Goal: Transaction & Acquisition: Purchase product/service

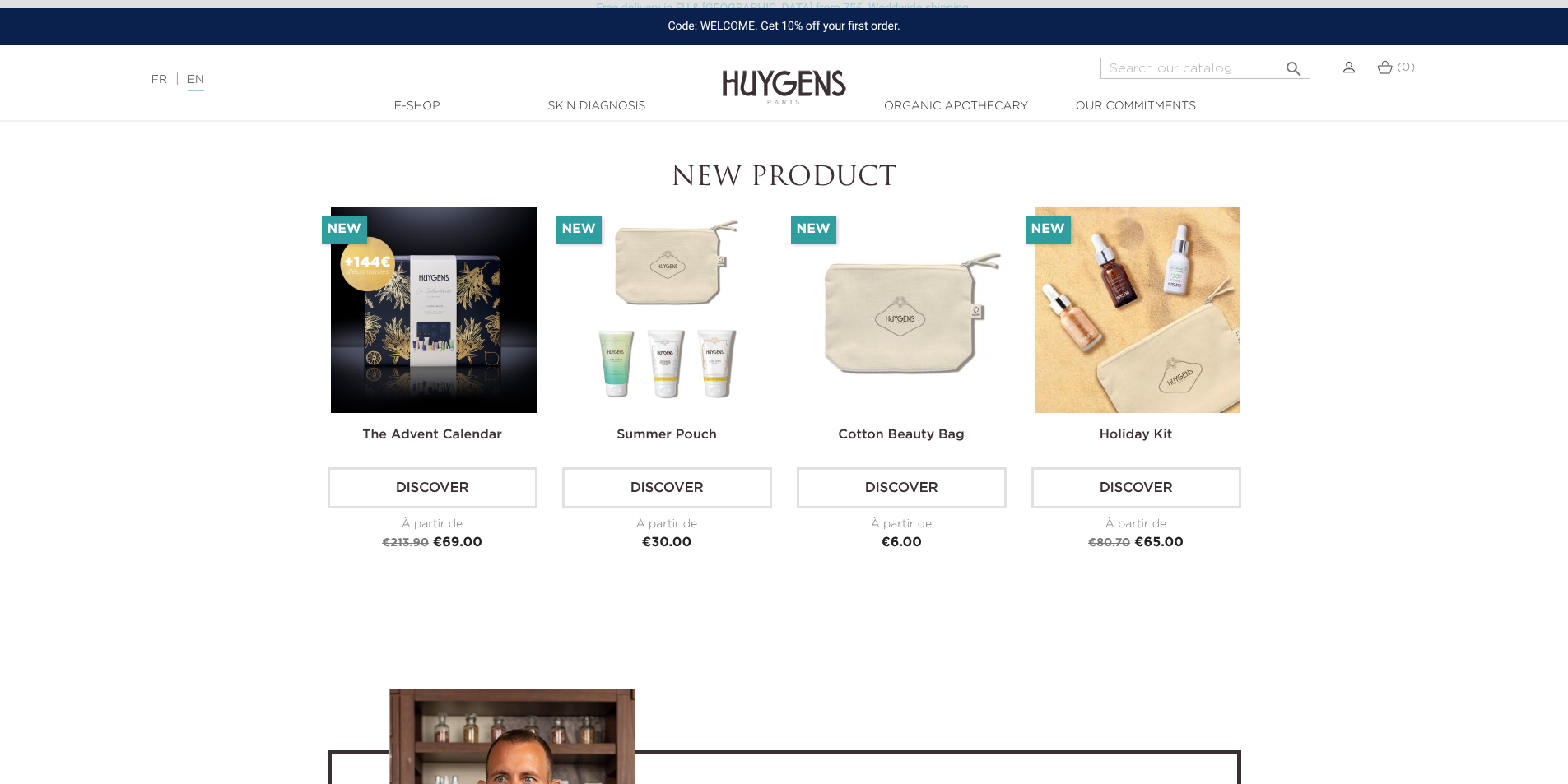
scroll to position [3948, 0]
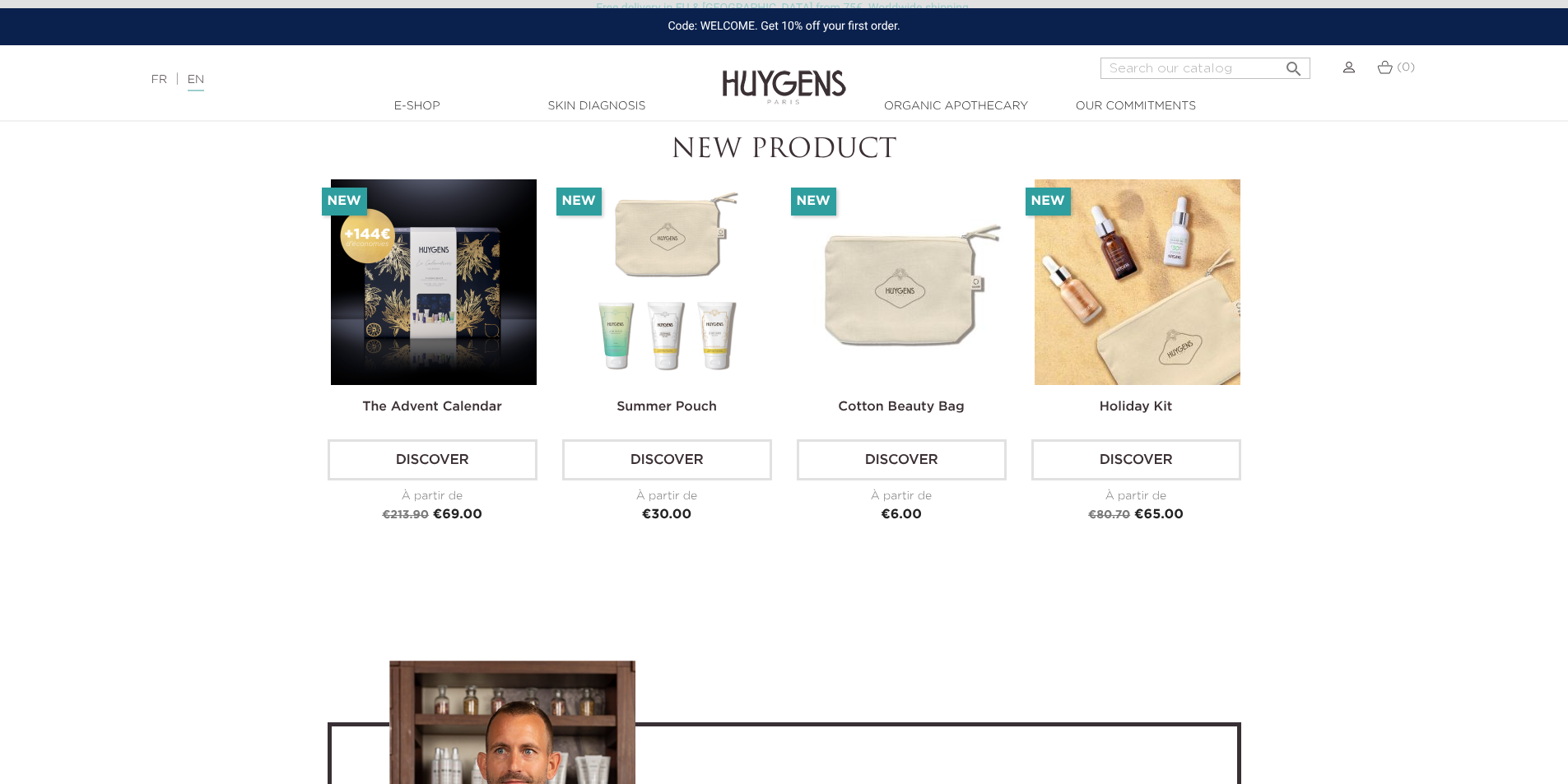
click at [401, 275] on img at bounding box center [434, 282] width 206 height 206
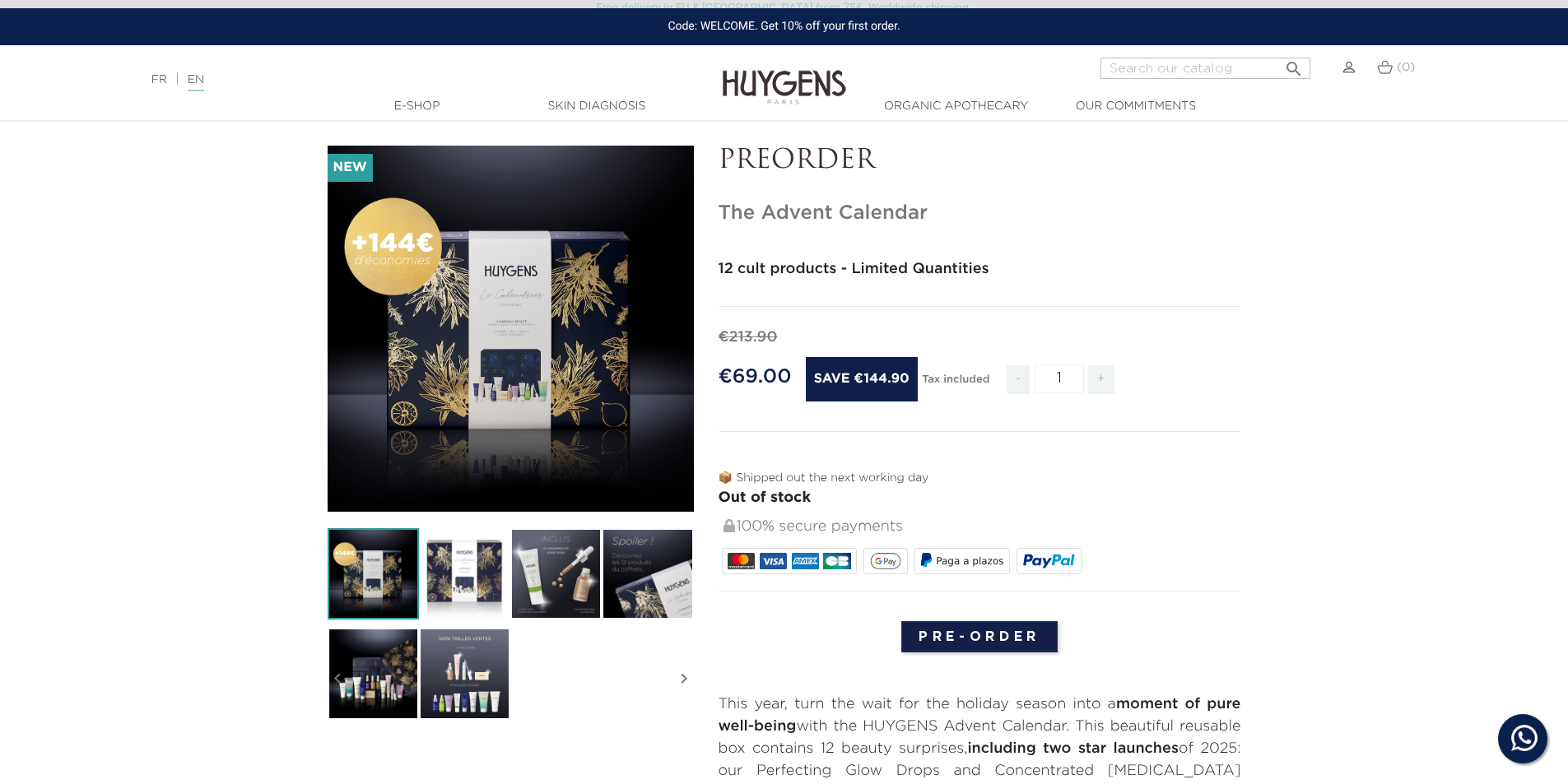
scroll to position [246, 0]
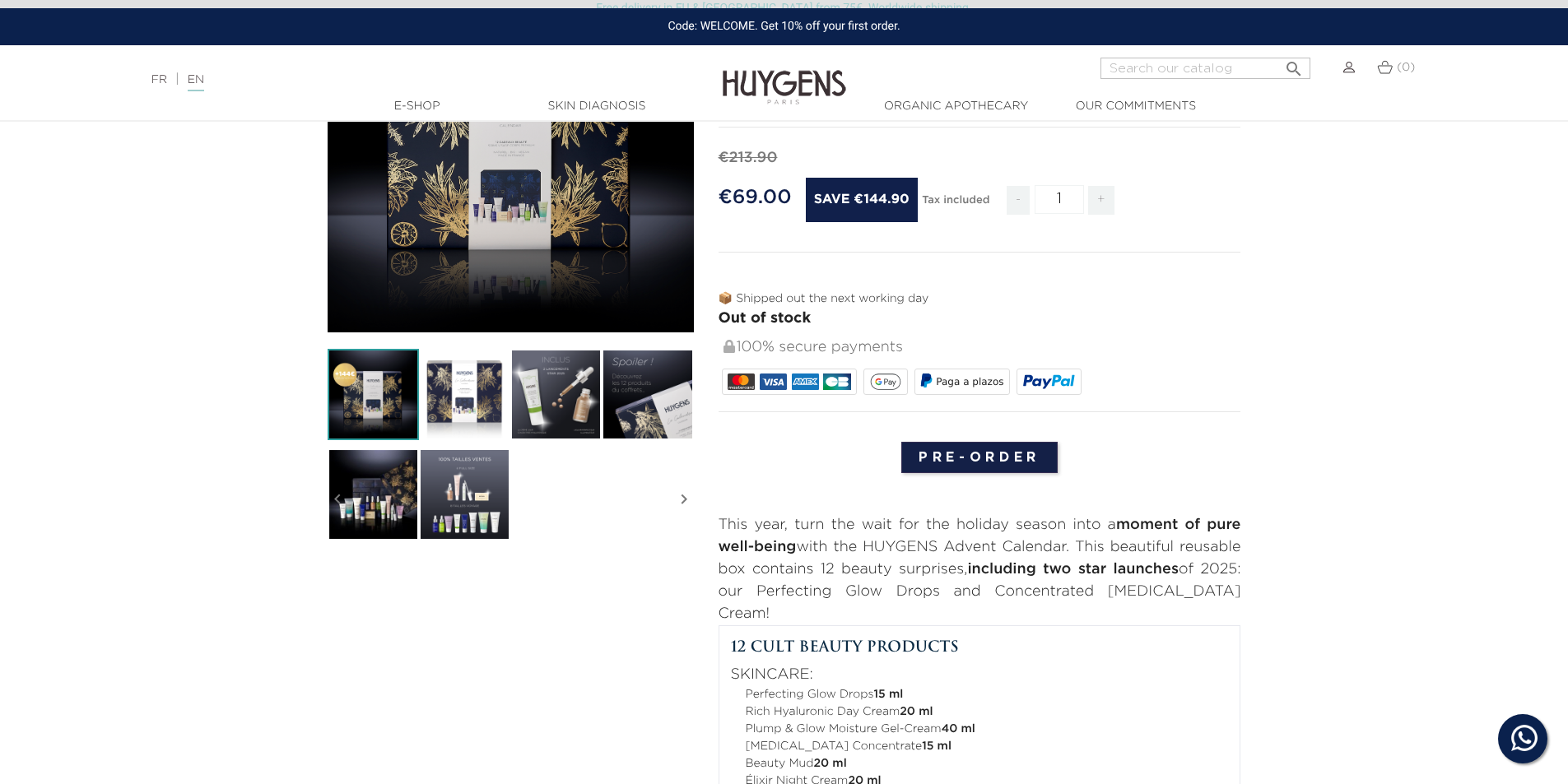
click at [456, 478] on img at bounding box center [464, 494] width 91 height 91
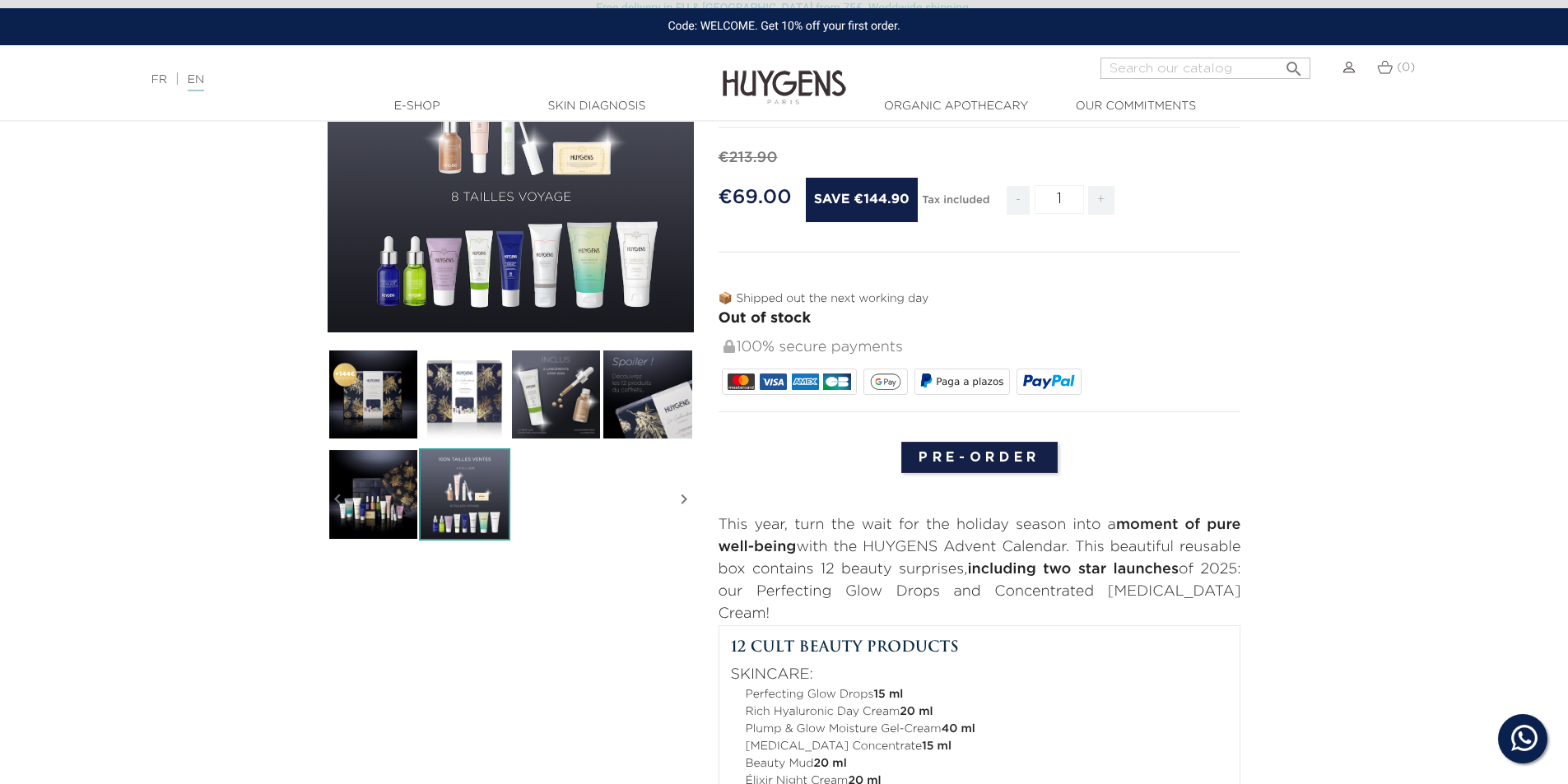
click at [642, 397] on img at bounding box center [647, 394] width 91 height 91
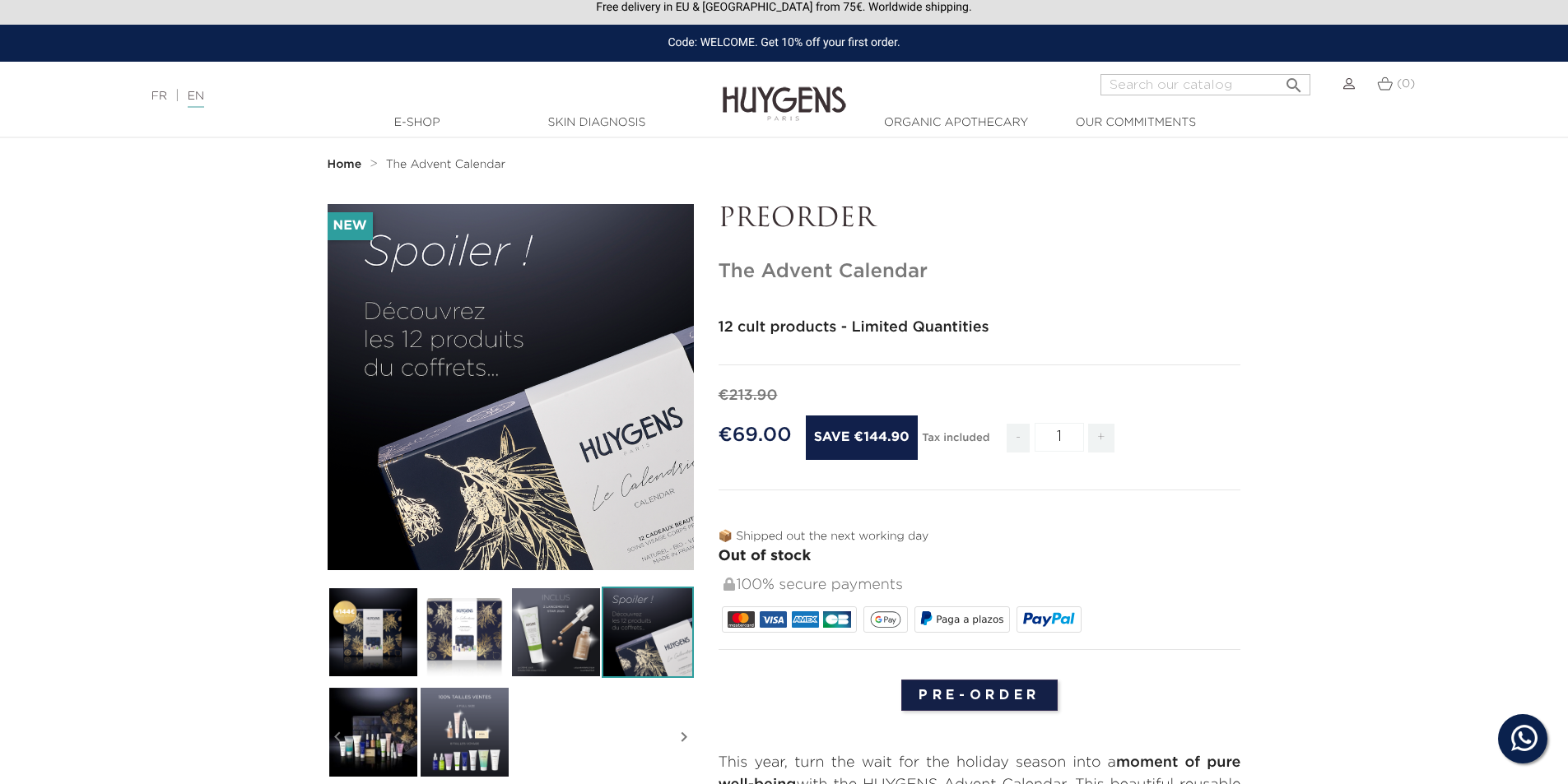
scroll to position [0, 0]
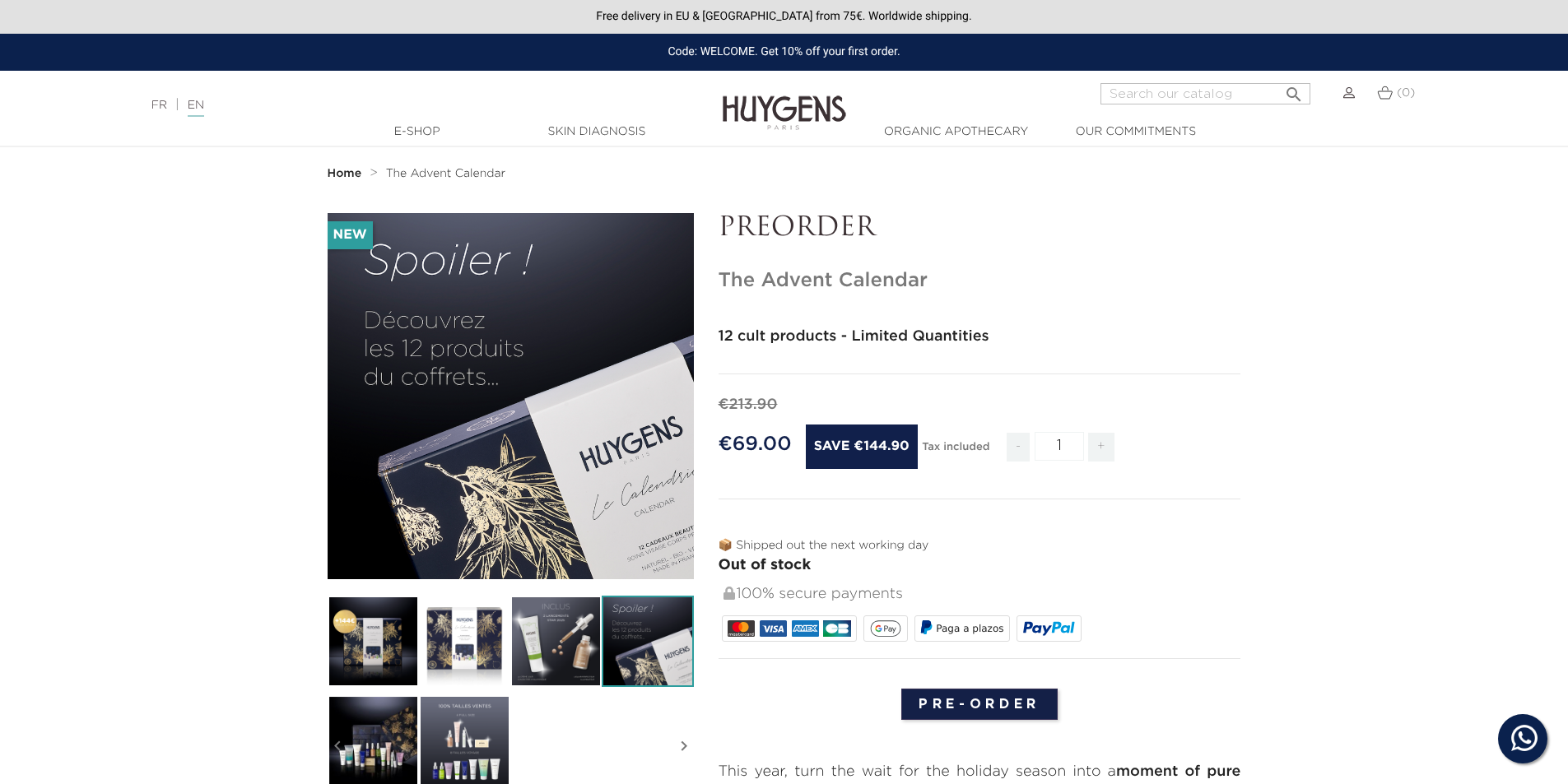
click at [553, 483] on div "" at bounding box center [511, 396] width 367 height 366
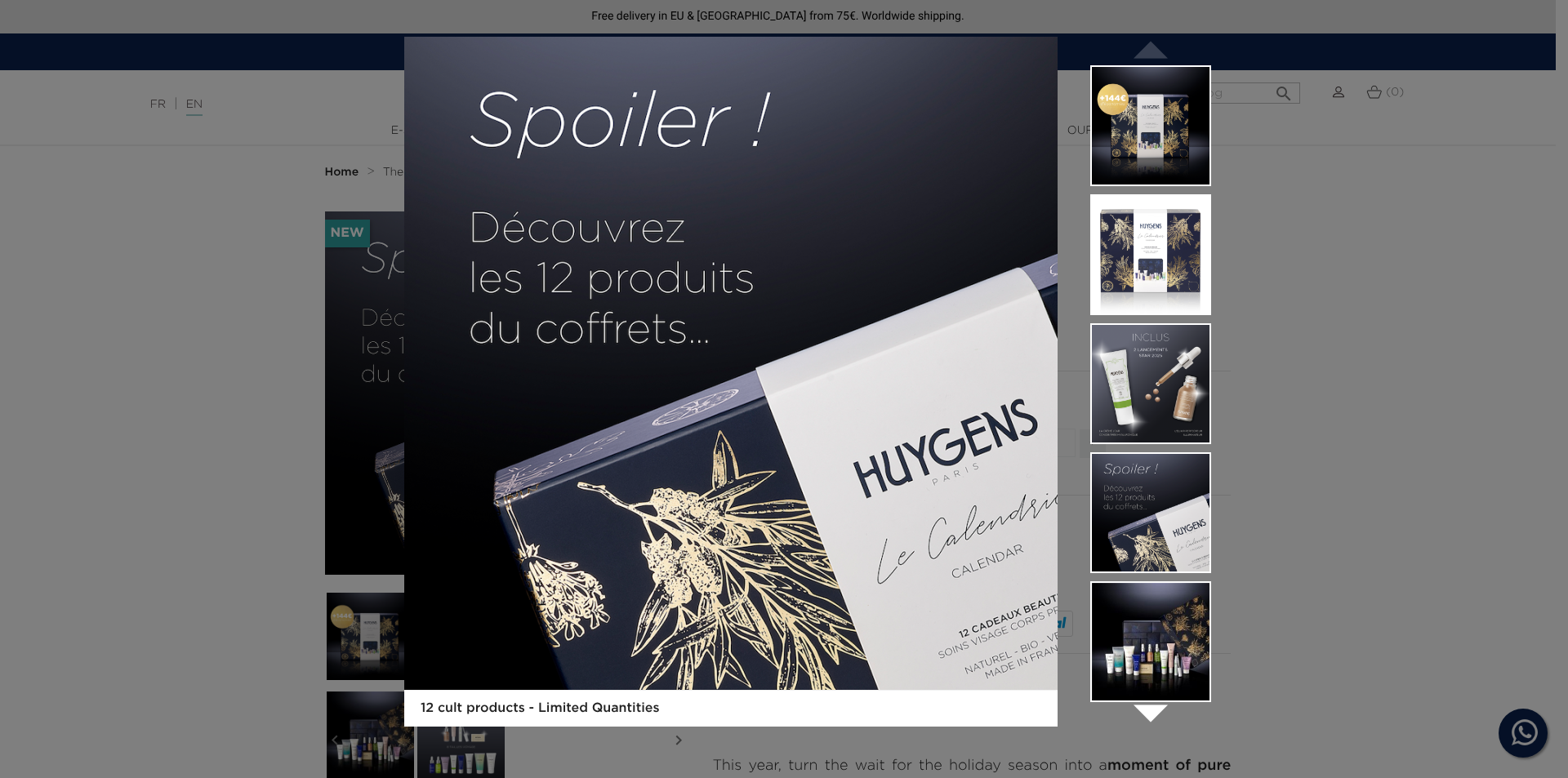
click at [1139, 386] on img at bounding box center [1150, 383] width 121 height 121
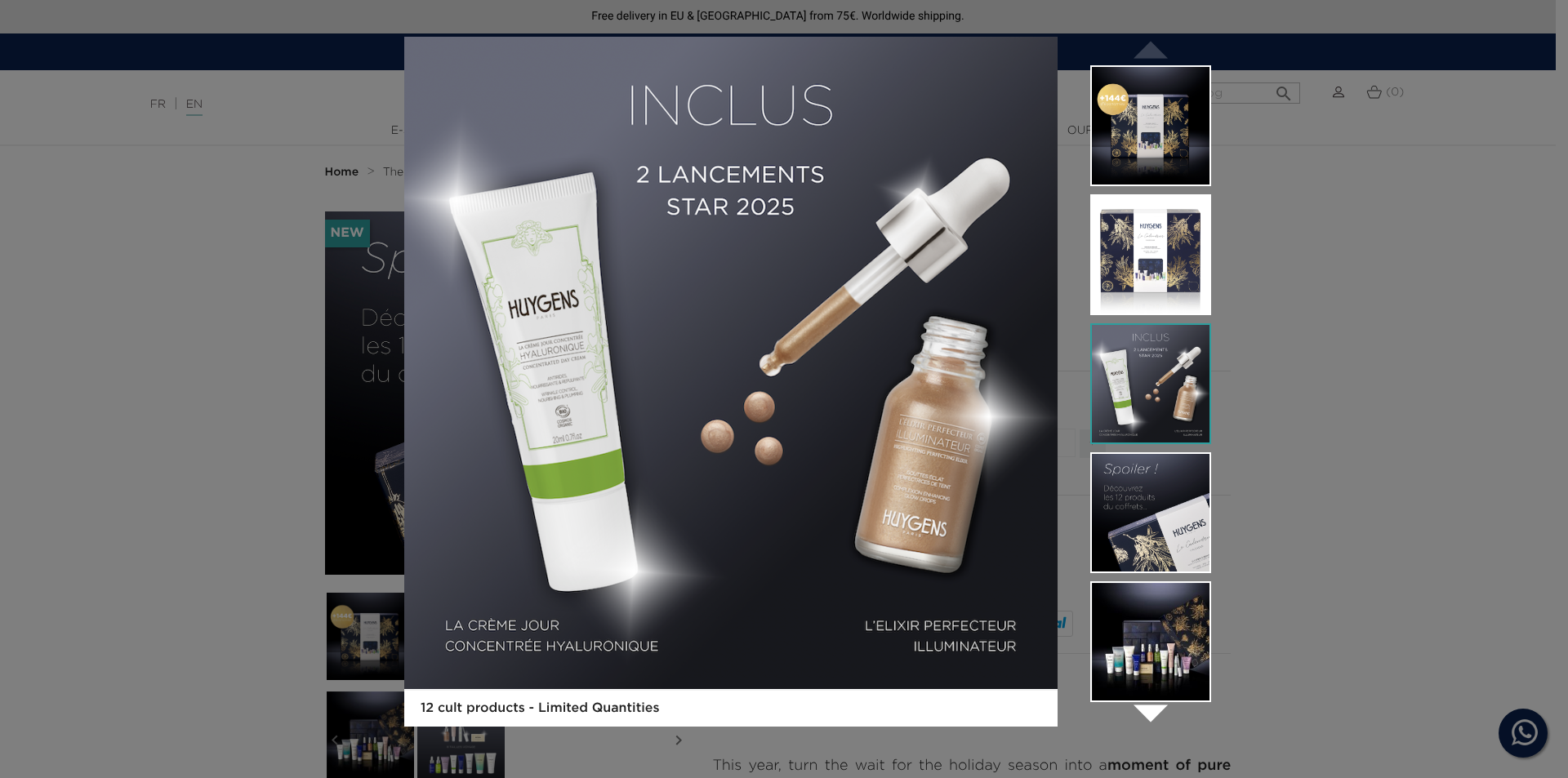
click at [1131, 498] on img at bounding box center [1150, 512] width 121 height 121
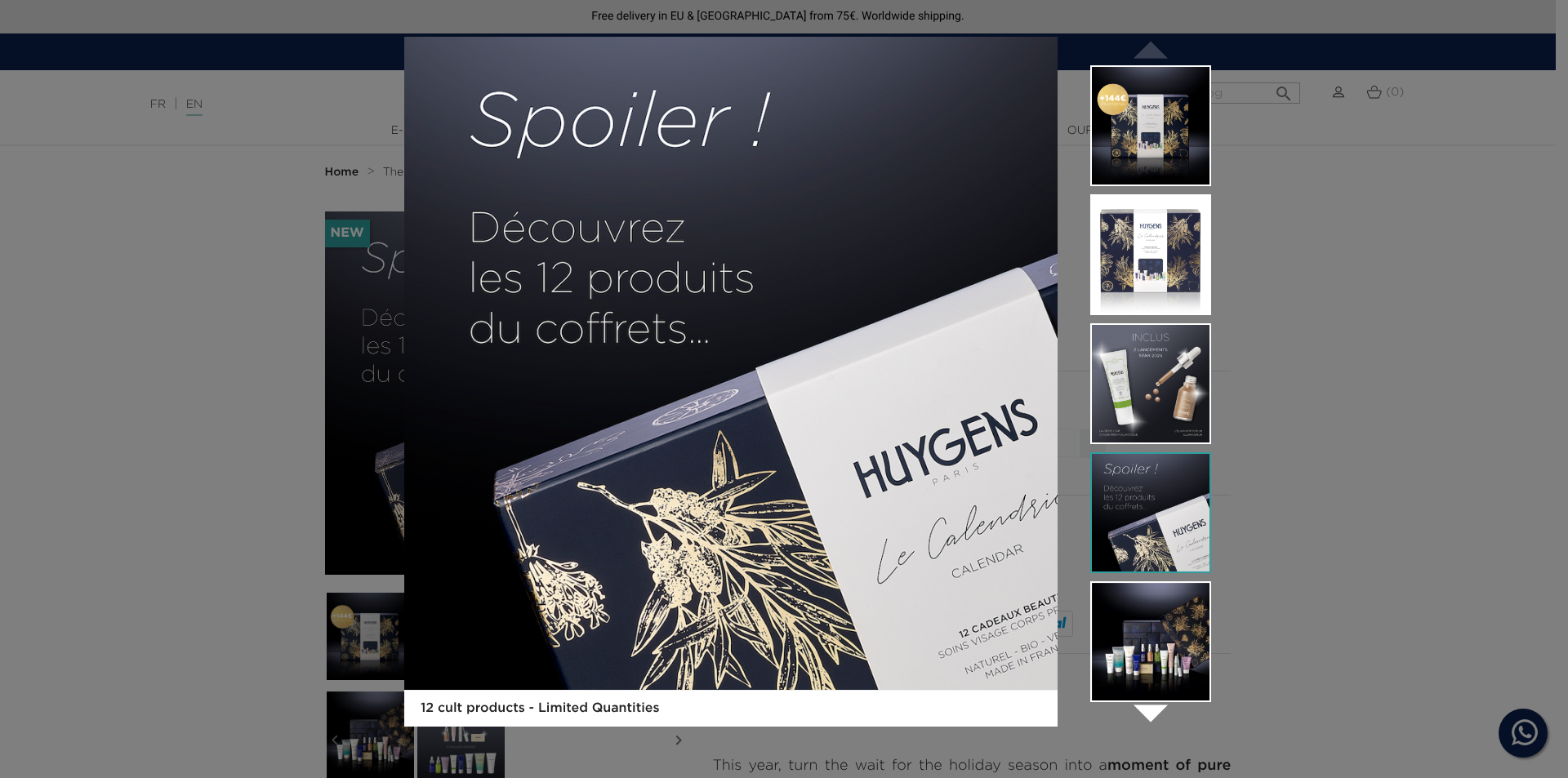
click at [1127, 629] on img at bounding box center [1150, 641] width 121 height 121
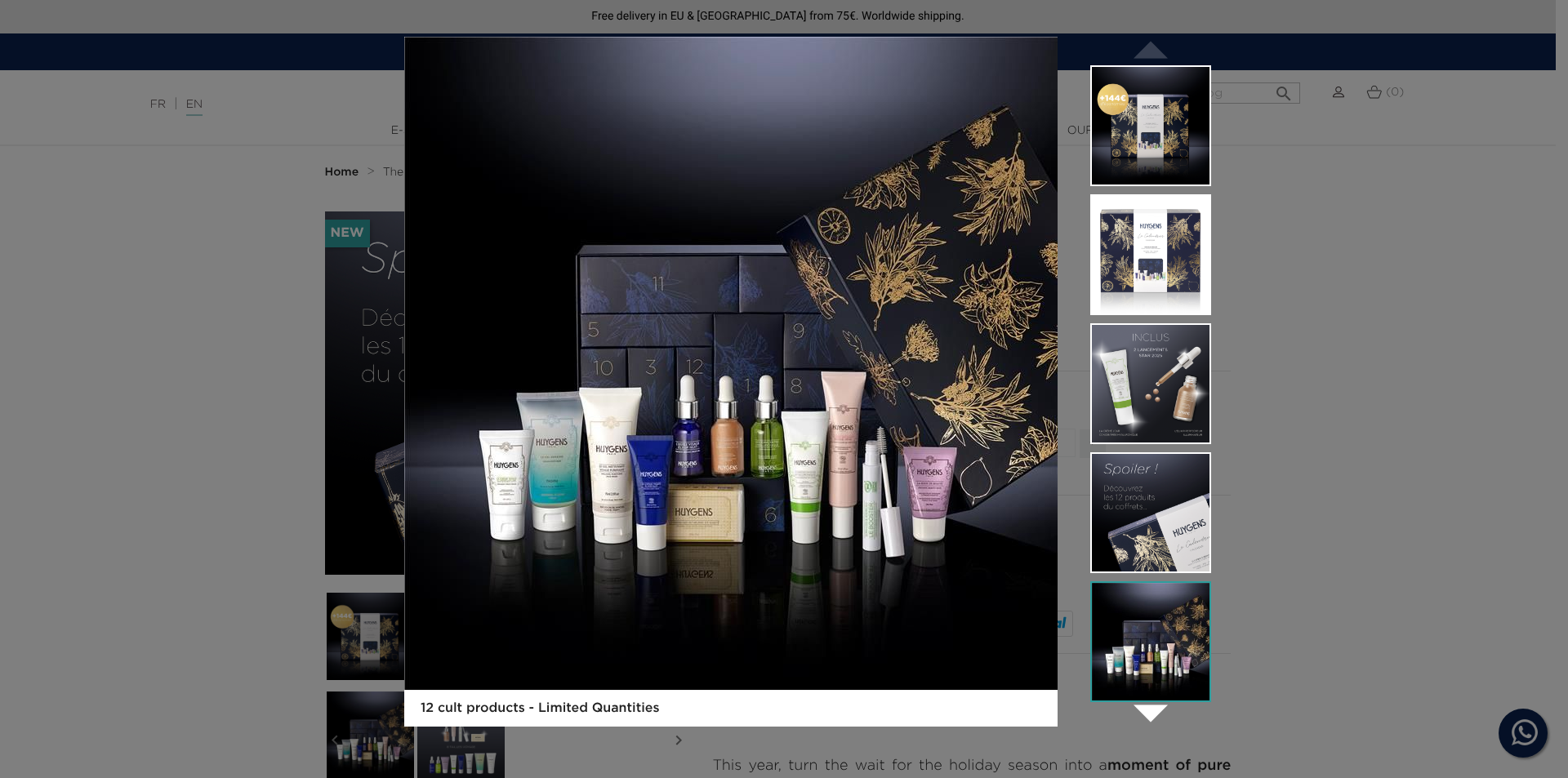
click at [1151, 710] on img at bounding box center [1150, 770] width 121 height 121
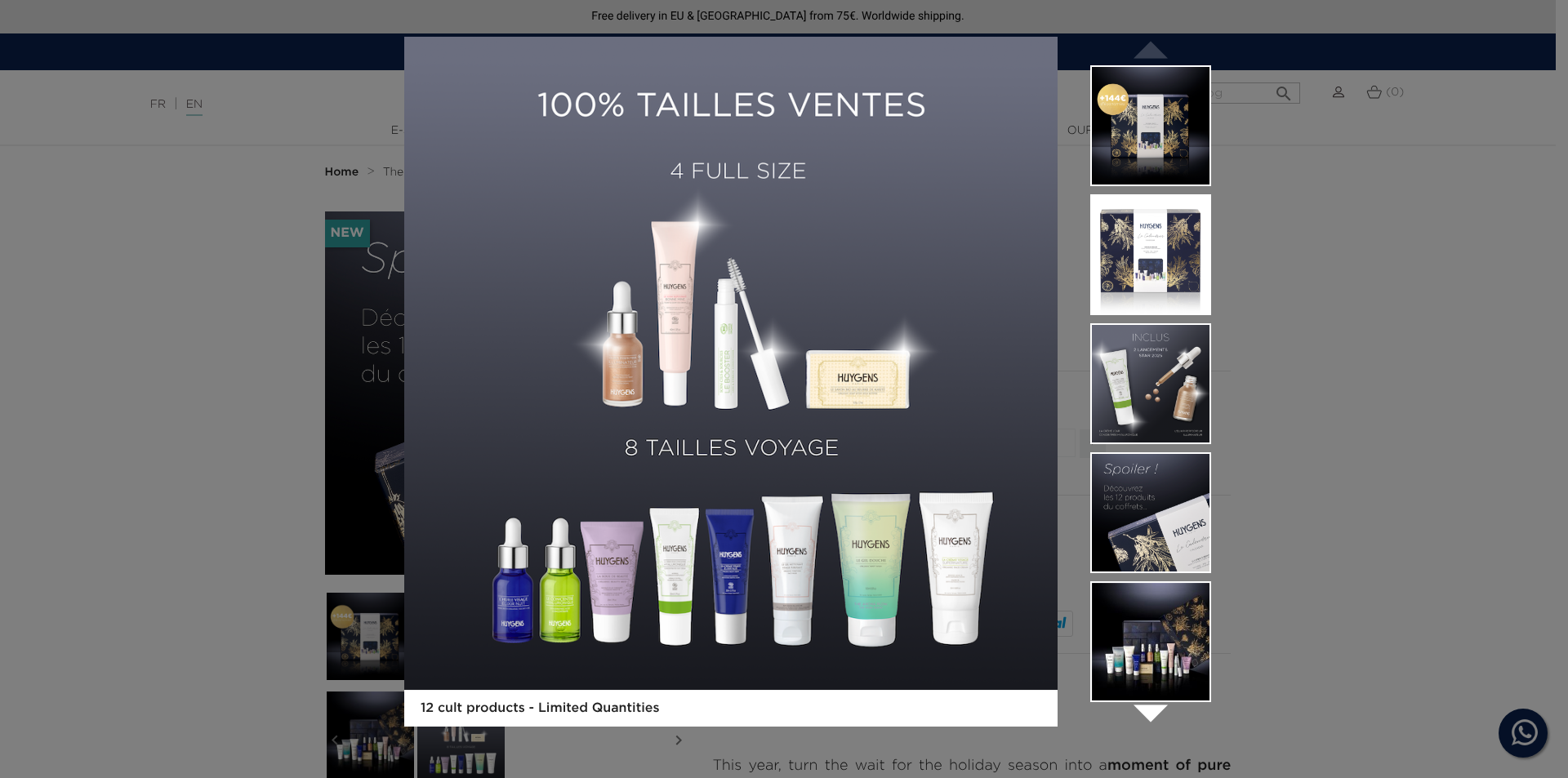
click at [1152, 489] on img at bounding box center [1150, 512] width 121 height 121
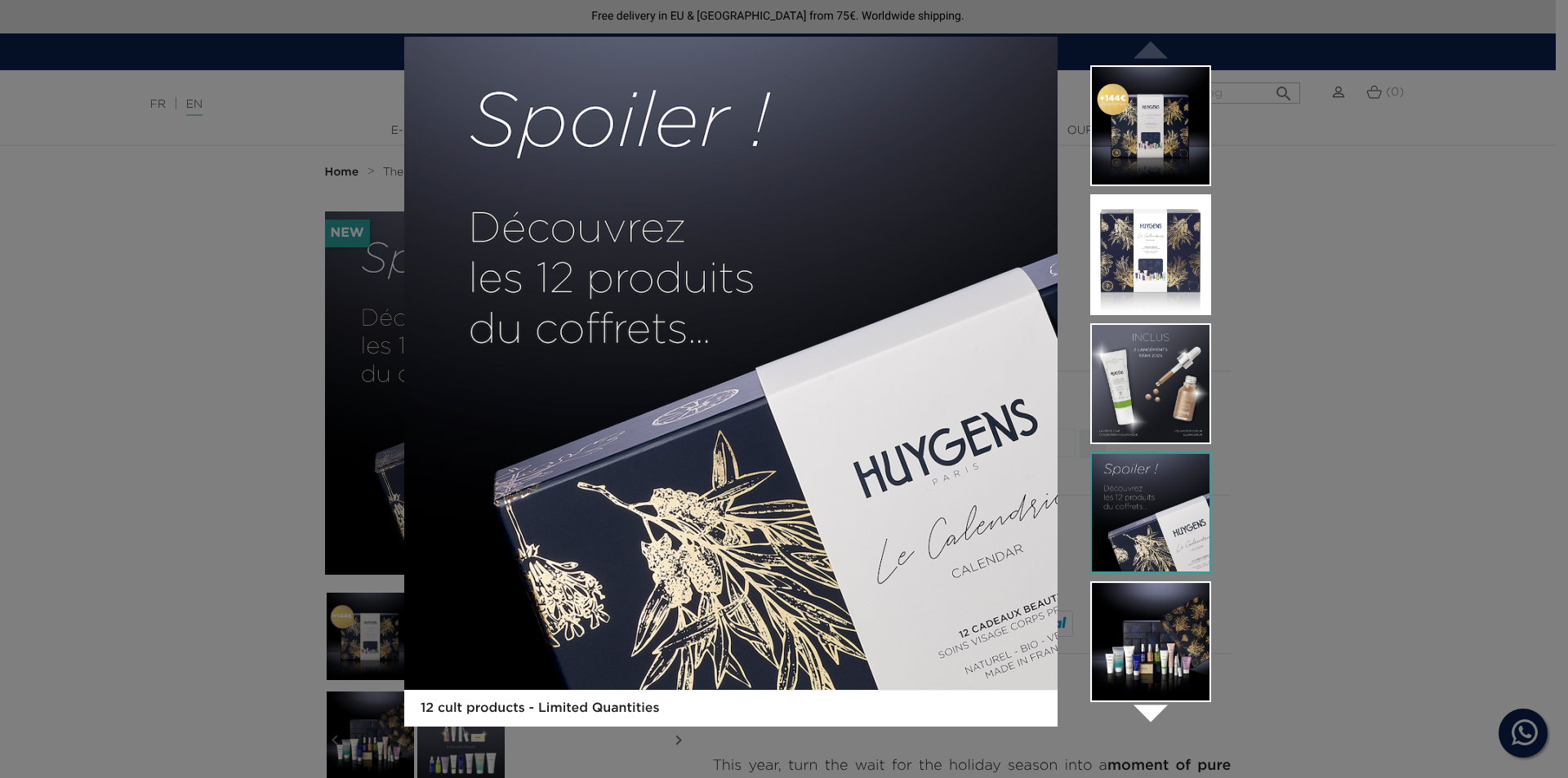
click at [1164, 280] on img at bounding box center [1150, 254] width 121 height 121
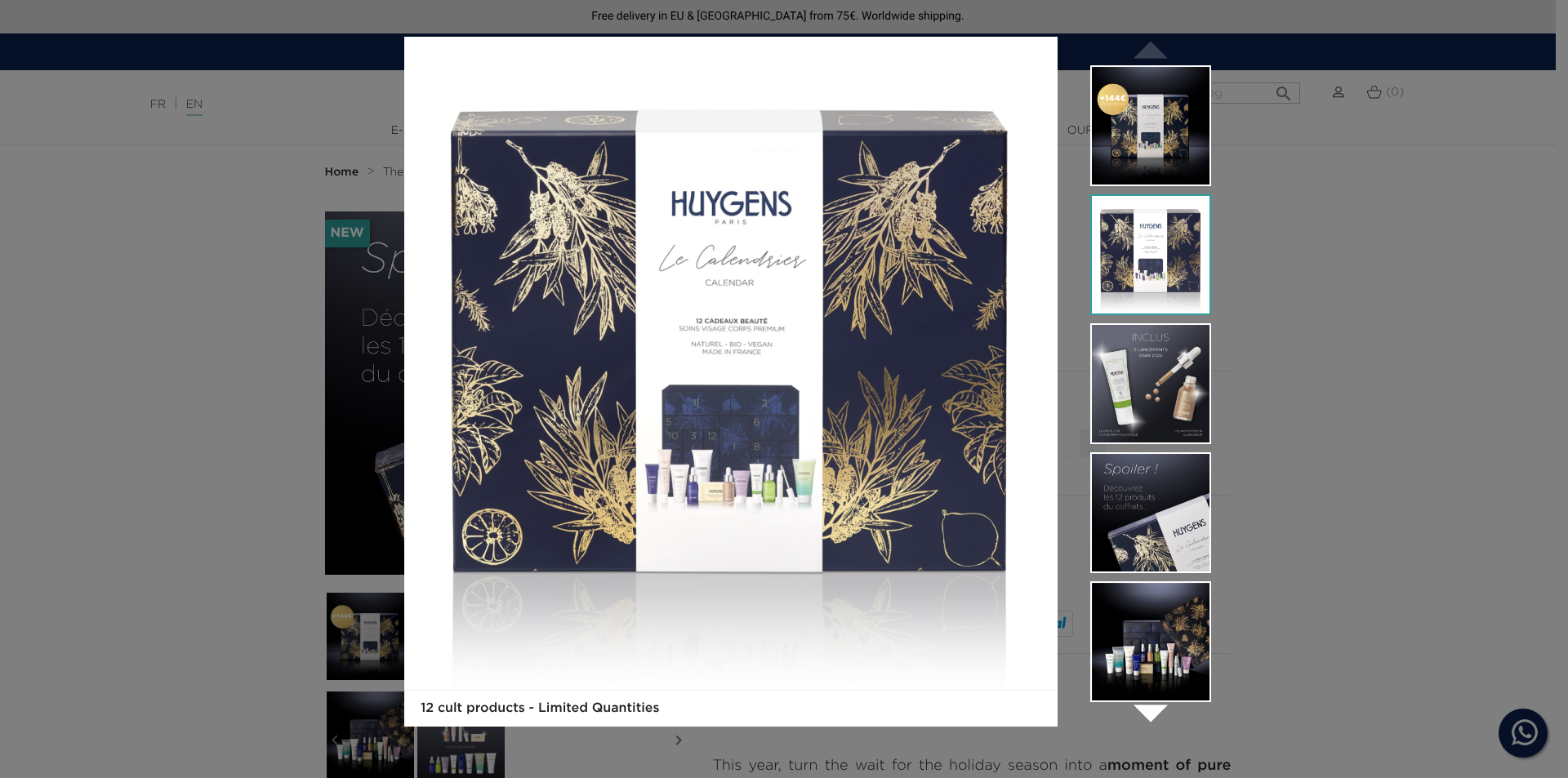
click at [1169, 137] on img at bounding box center [1150, 126] width 121 height 121
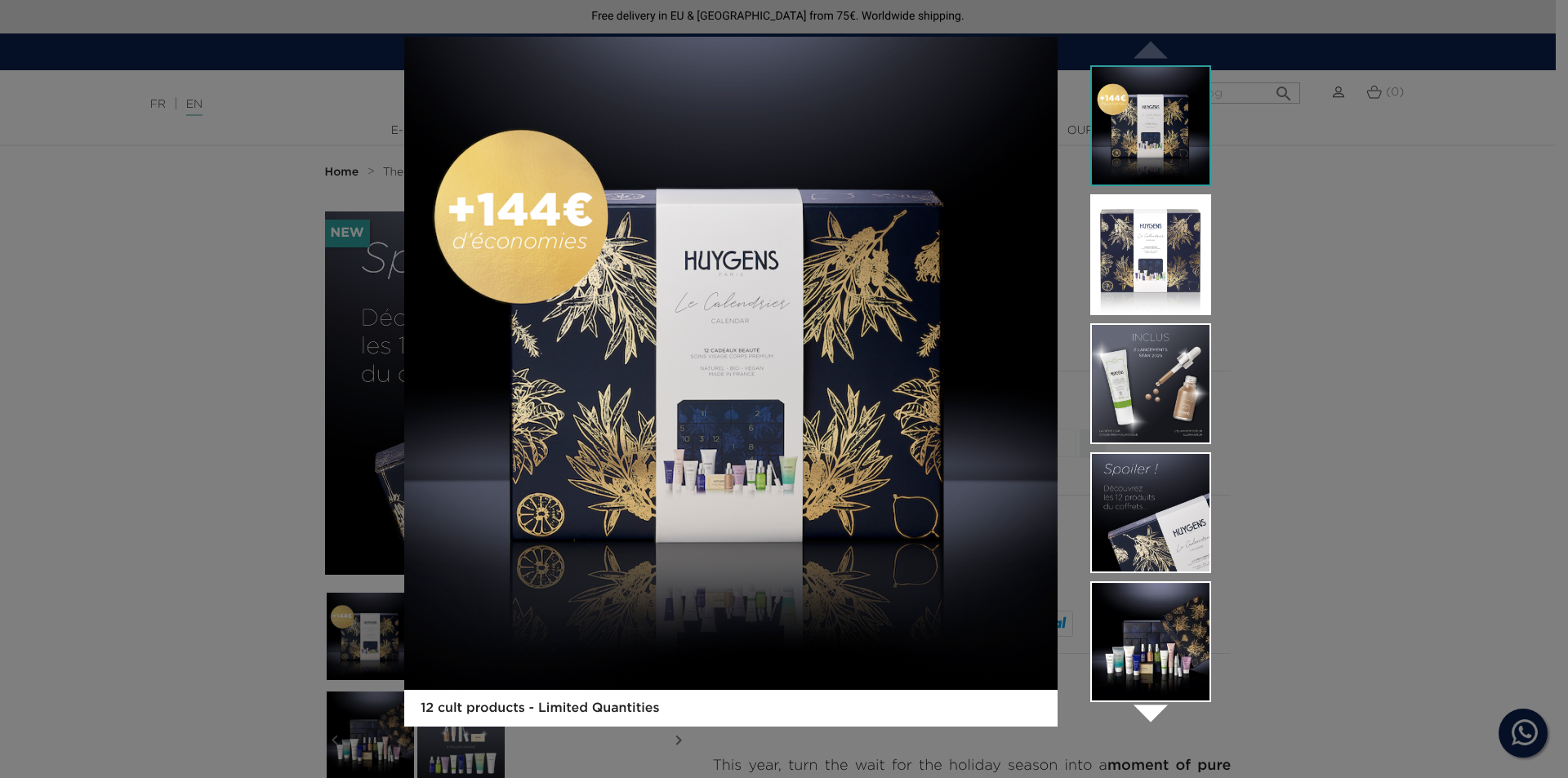
click at [1356, 194] on div "12 cult products - Limited Quantities  " at bounding box center [784, 389] width 1568 height 778
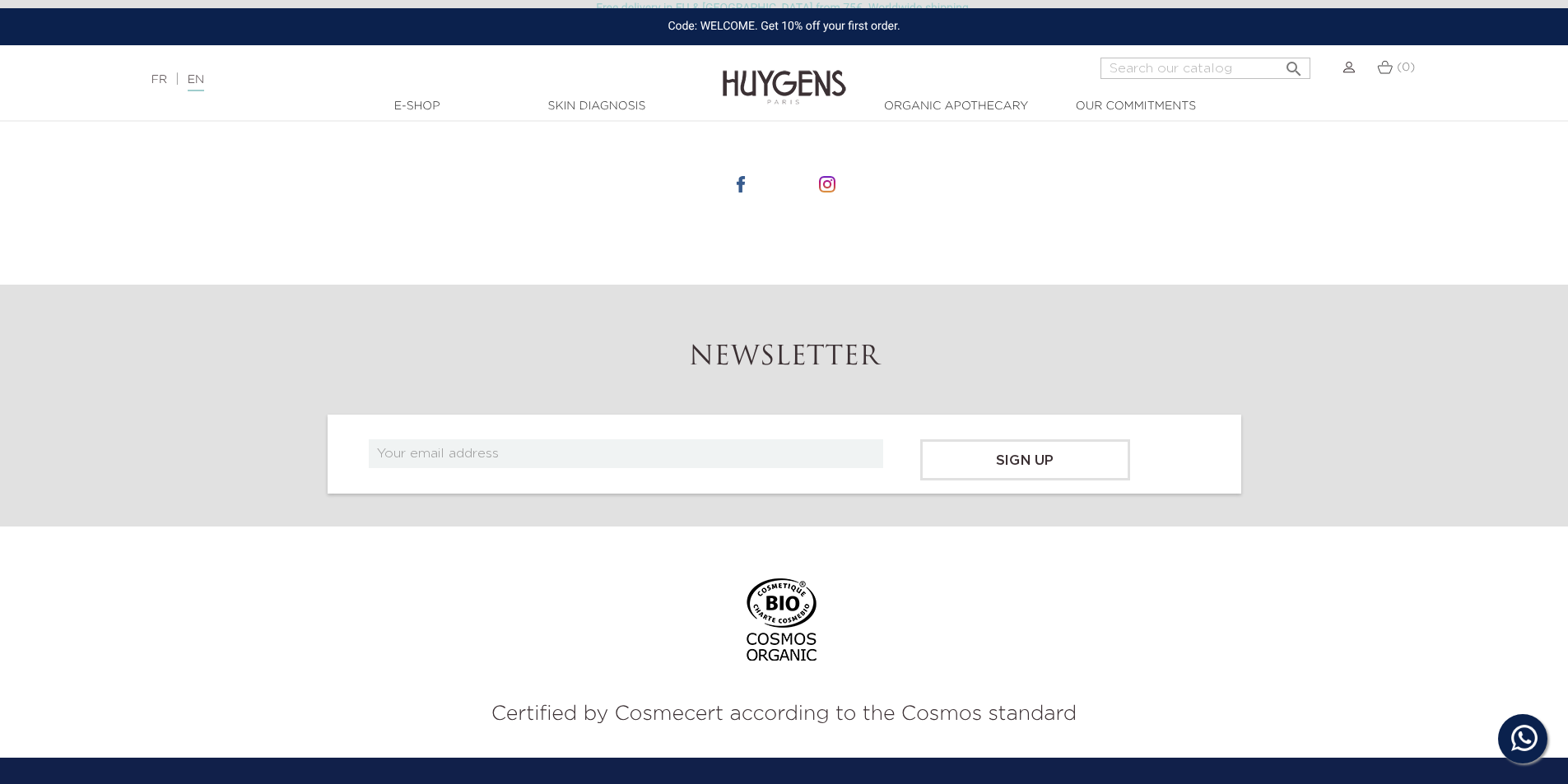
scroll to position [1625, 0]
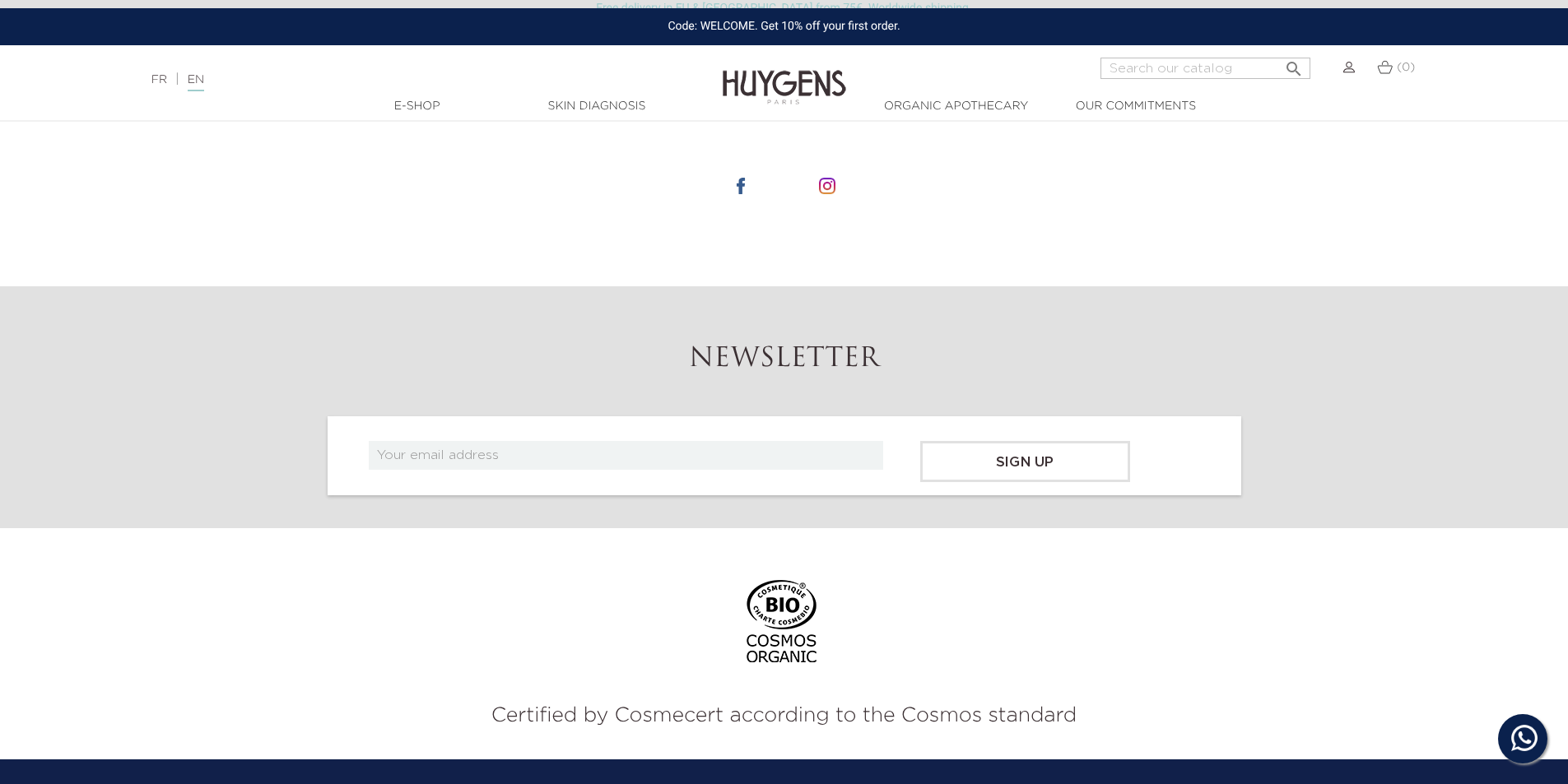
click at [827, 178] on img at bounding box center [827, 186] width 17 height 17
